Goal: Information Seeking & Learning: Check status

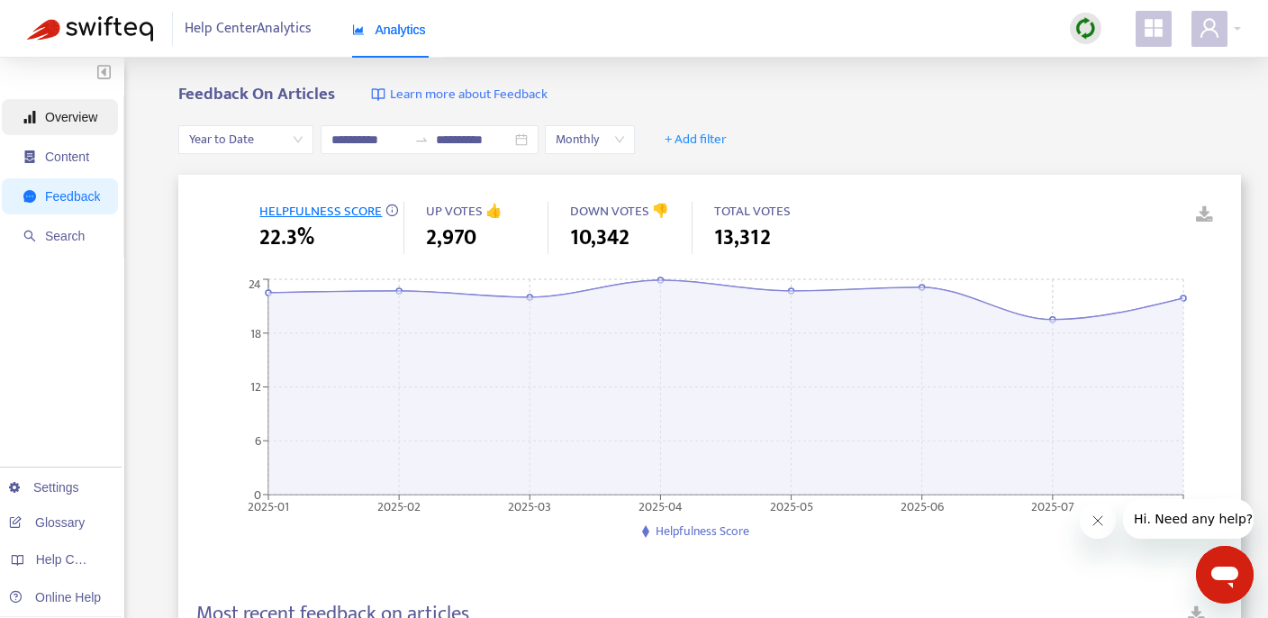
click at [70, 125] on span "Overview" at bounding box center [61, 117] width 77 height 36
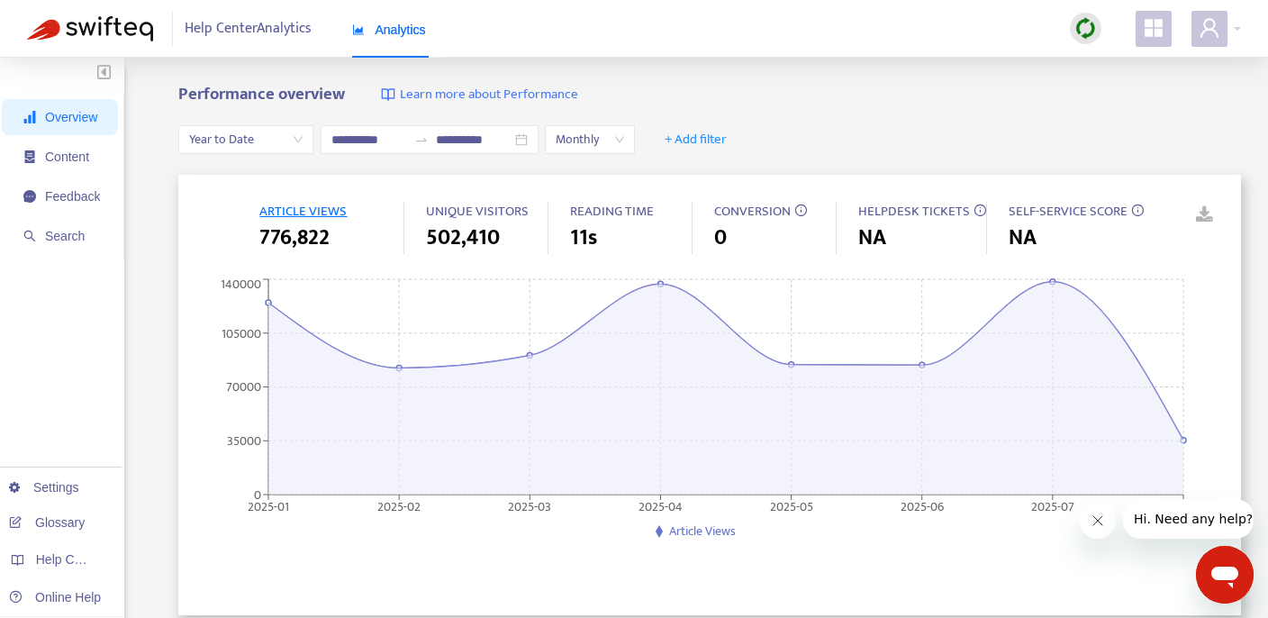
click at [295, 143] on span "Year to Date" at bounding box center [246, 139] width 114 height 27
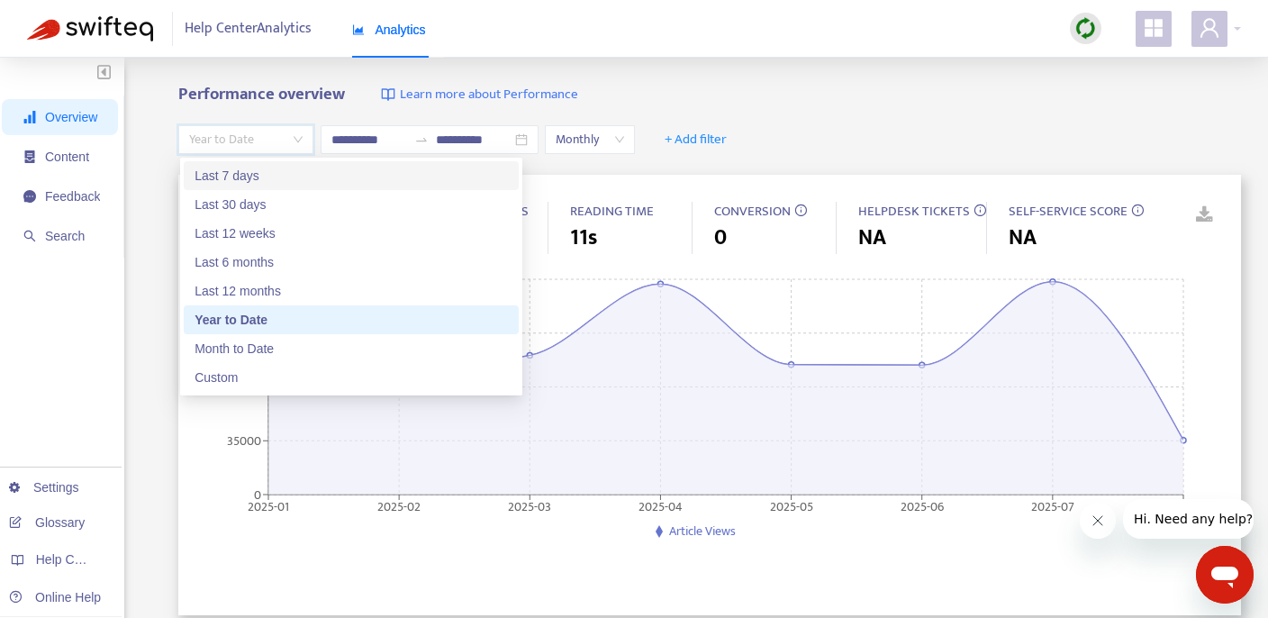
click at [261, 183] on div "Last 7 days" at bounding box center [352, 176] width 314 height 20
type input "**********"
